Goal: Task Accomplishment & Management: Use online tool/utility

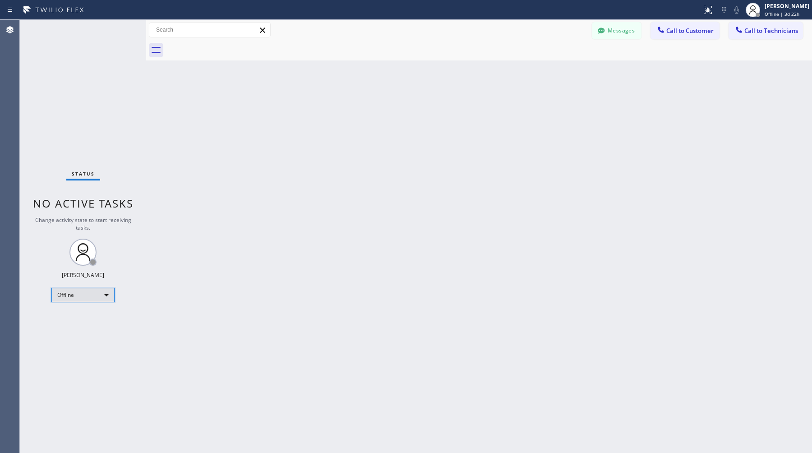
click at [96, 291] on div "Offline" at bounding box center [82, 295] width 63 height 14
click at [85, 316] on li "Available" at bounding box center [82, 318] width 61 height 11
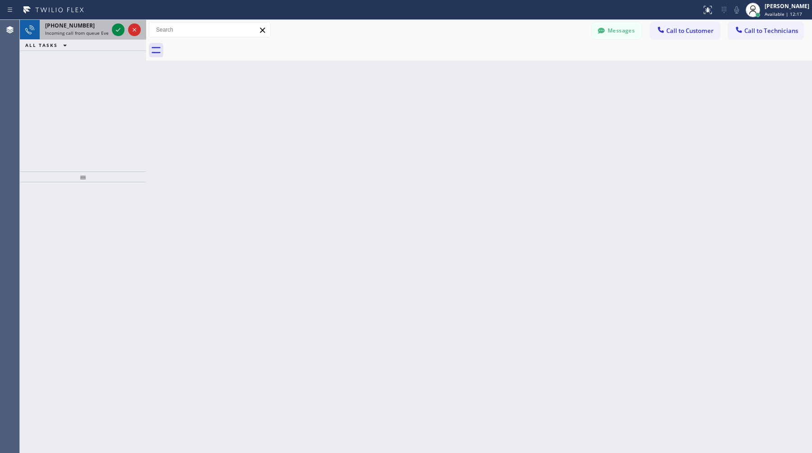
click at [77, 28] on span "[PHONE_NUMBER]" at bounding box center [70, 26] width 50 height 8
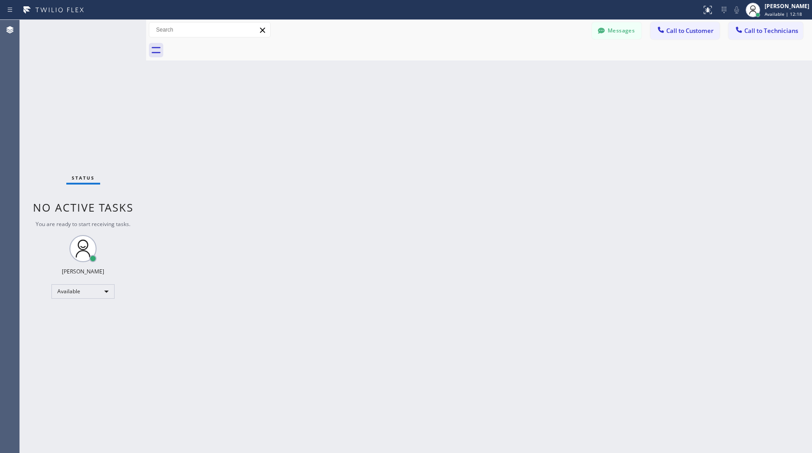
click at [125, 211] on span "No active tasks" at bounding box center [83, 207] width 101 height 15
click at [99, 290] on div "Available" at bounding box center [82, 291] width 63 height 14
click at [89, 306] on li "Offline" at bounding box center [82, 303] width 61 height 11
